Goal: Find specific page/section: Find specific page/section

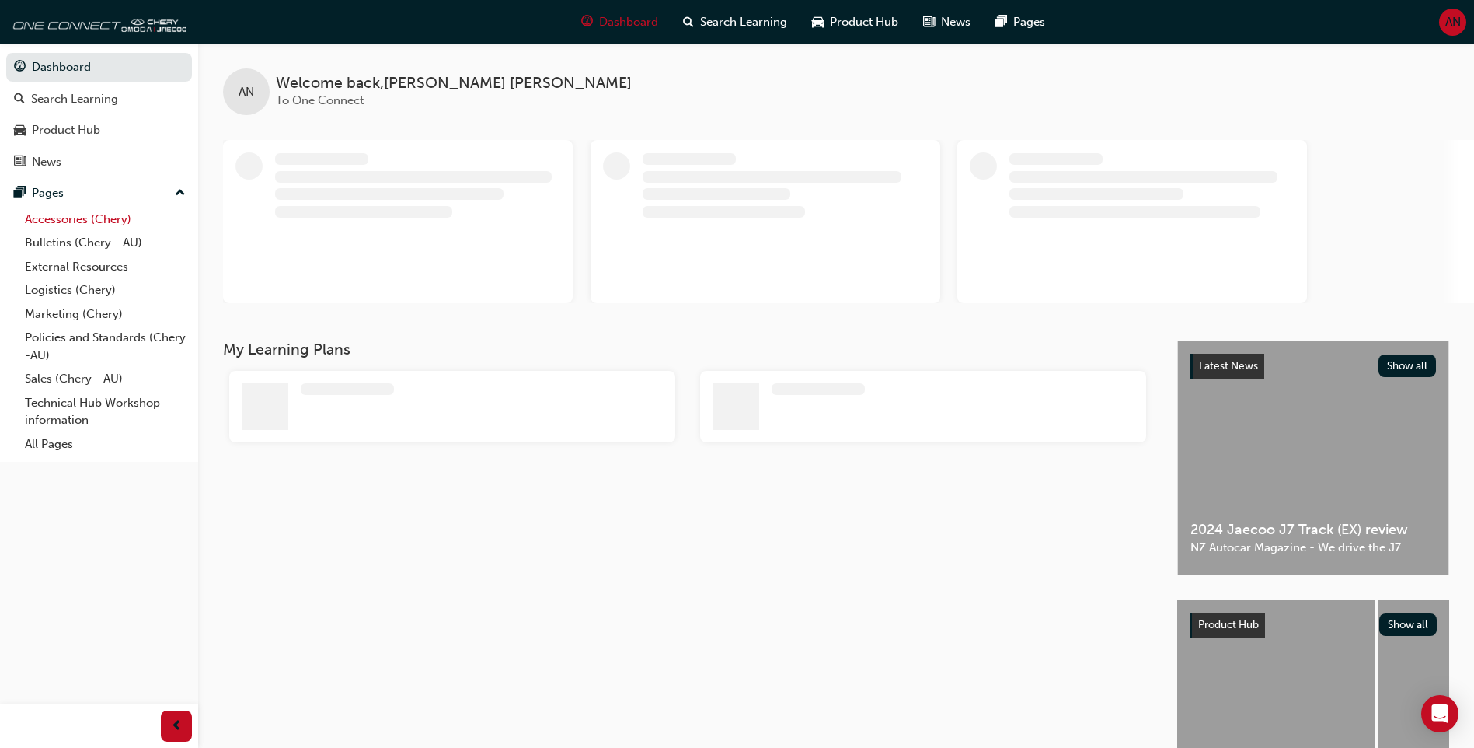
click at [71, 225] on link "Accessories (Chery)" at bounding box center [105, 220] width 173 height 24
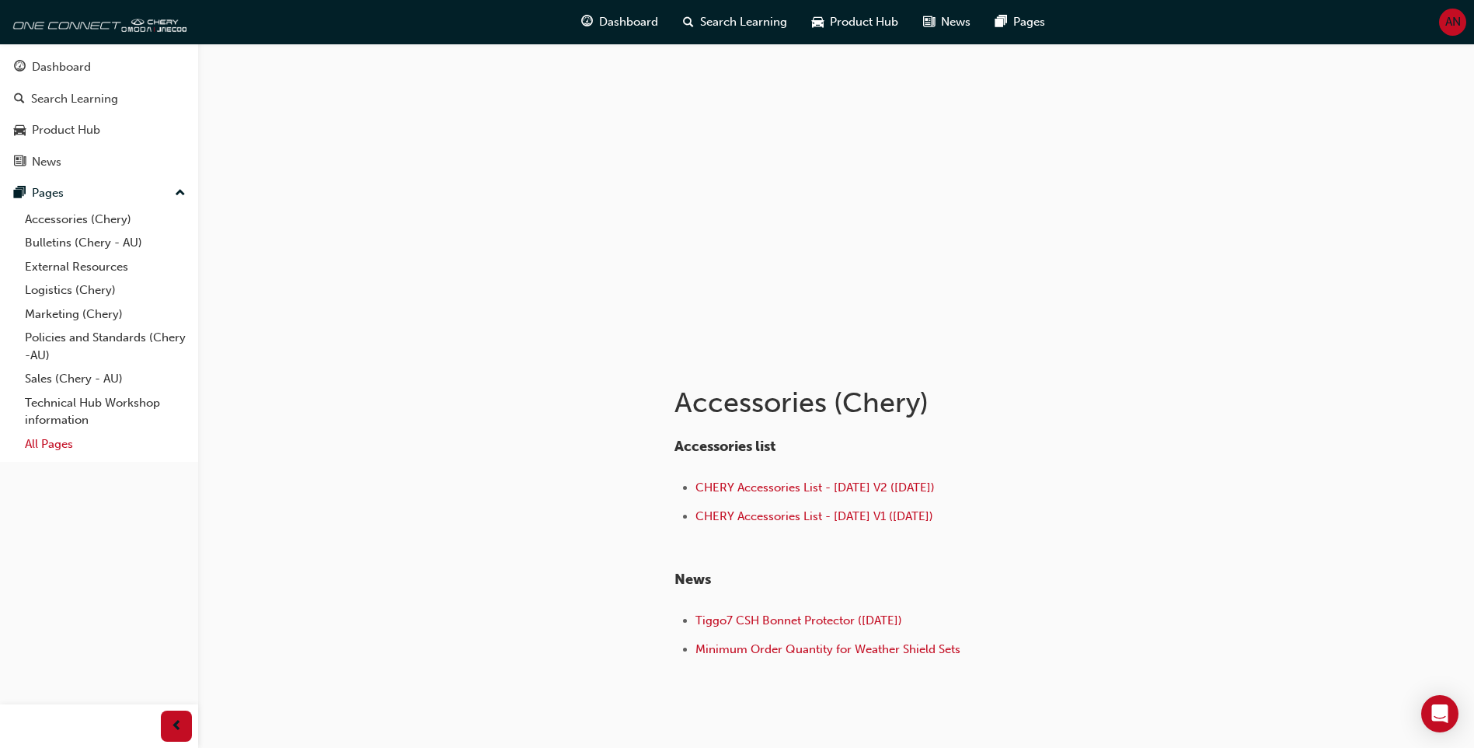
click at [64, 448] on link "All Pages" at bounding box center [105, 444] width 173 height 24
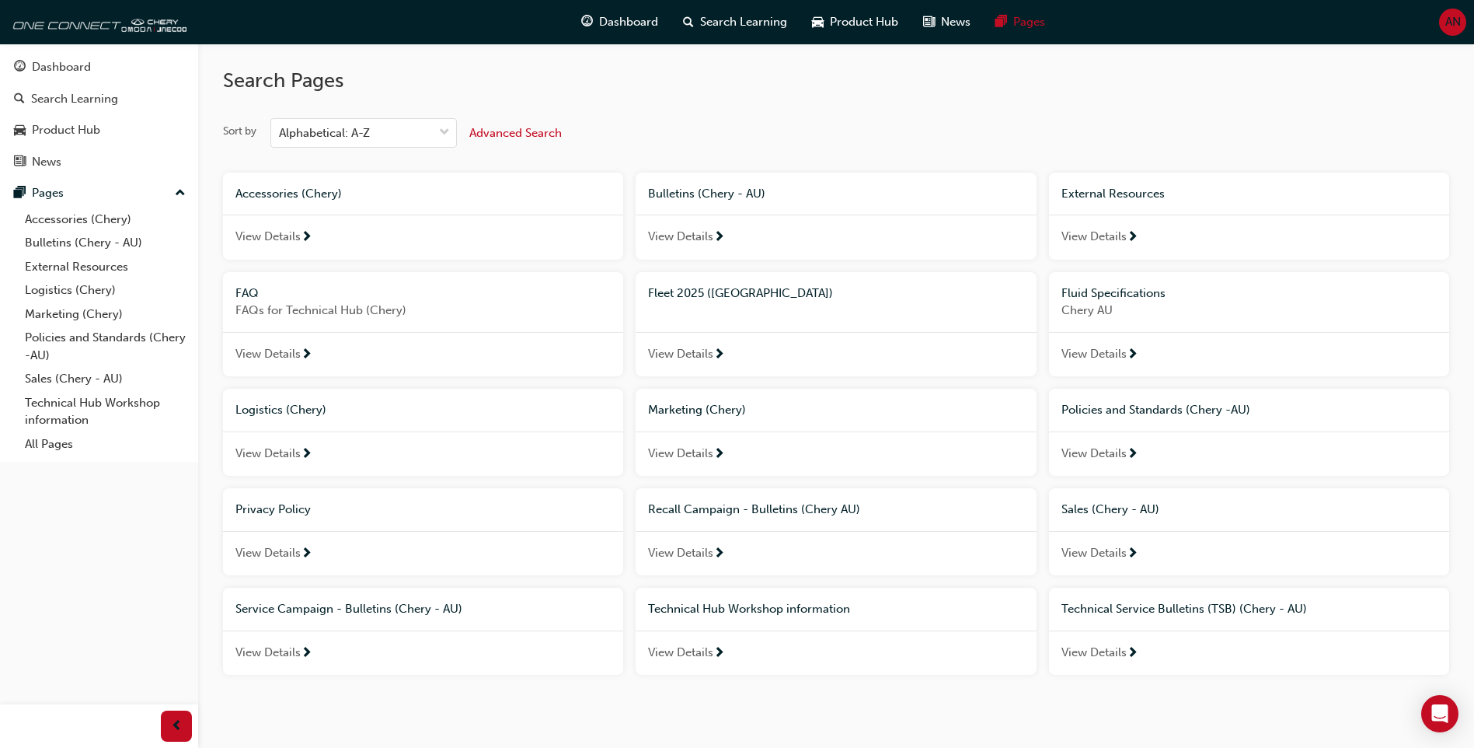
click at [702, 354] on span "View Details" at bounding box center [680, 354] width 65 height 18
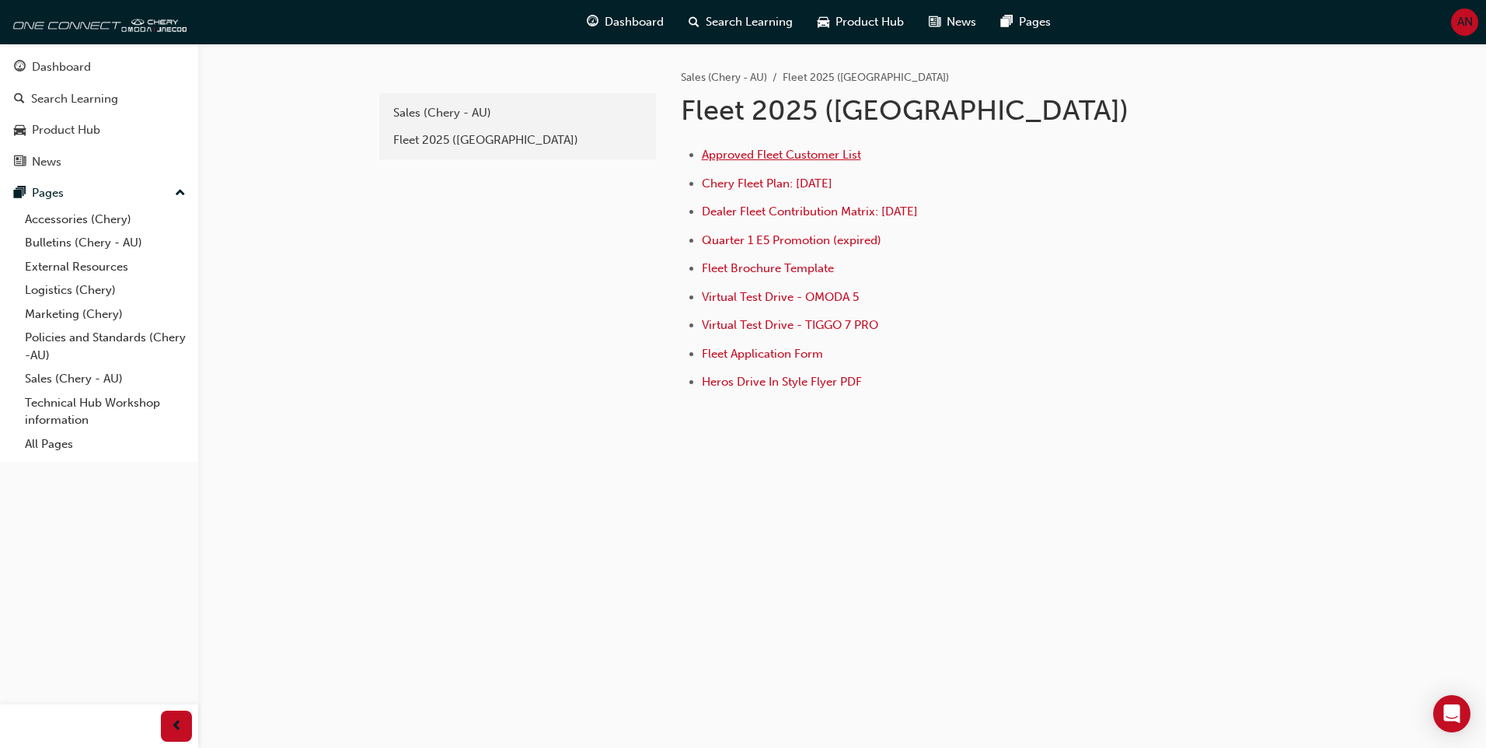
click at [780, 155] on span "Approved Fleet Customer List" at bounding box center [781, 155] width 159 height 14
